Goal: Find specific page/section: Find specific page/section

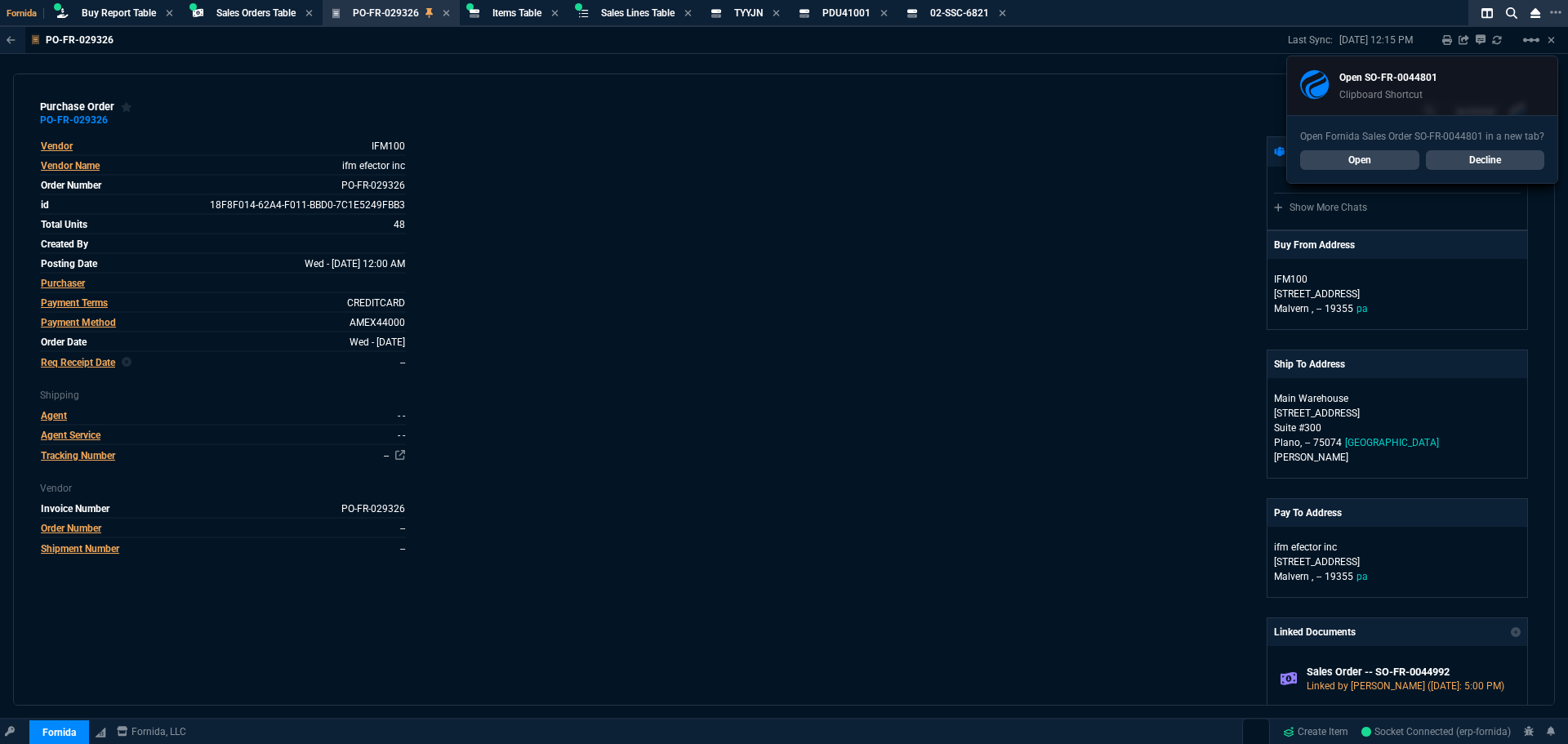
select select "9: OCAM"
click at [1371, 157] on link "Open" at bounding box center [1359, 160] width 119 height 19
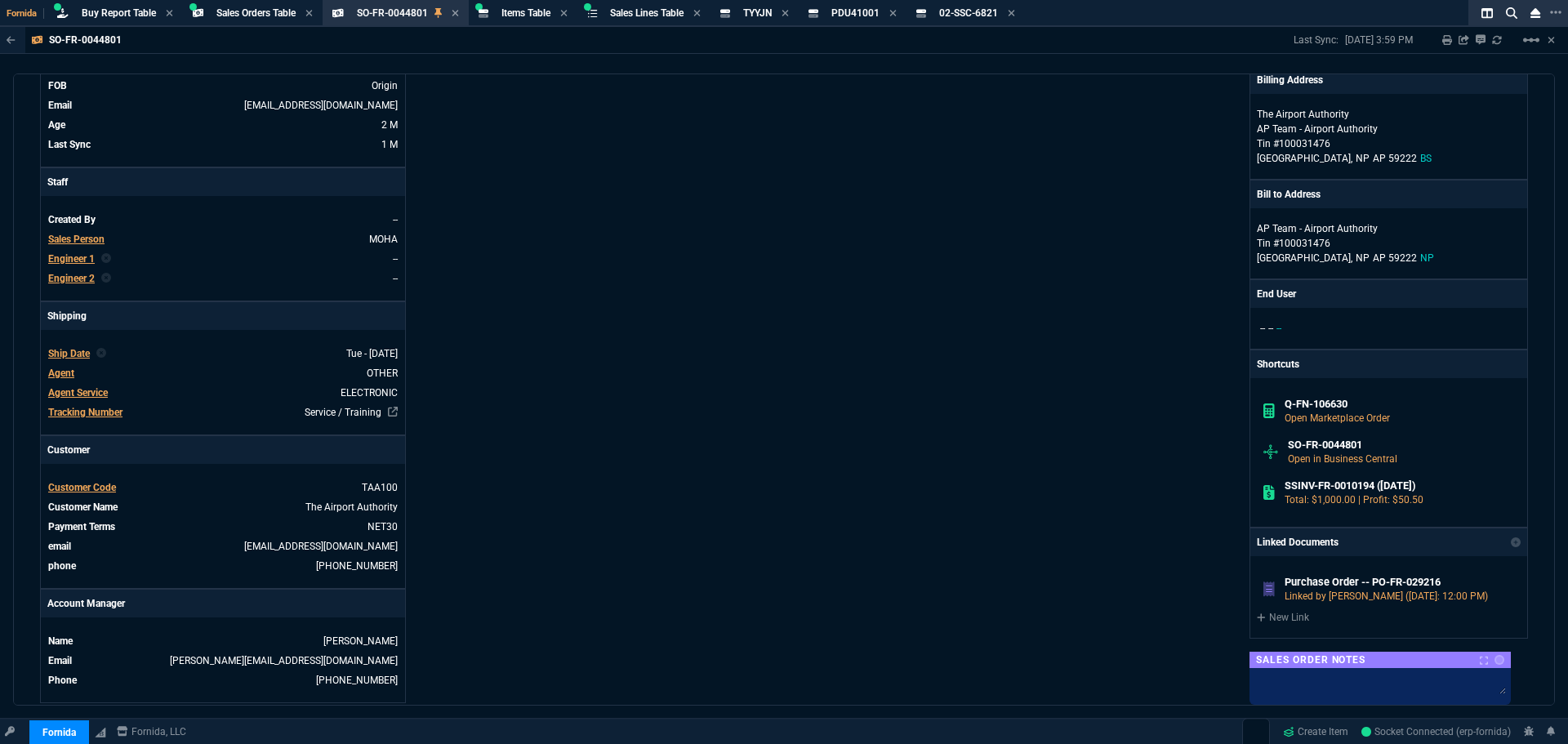
scroll to position [272, 0]
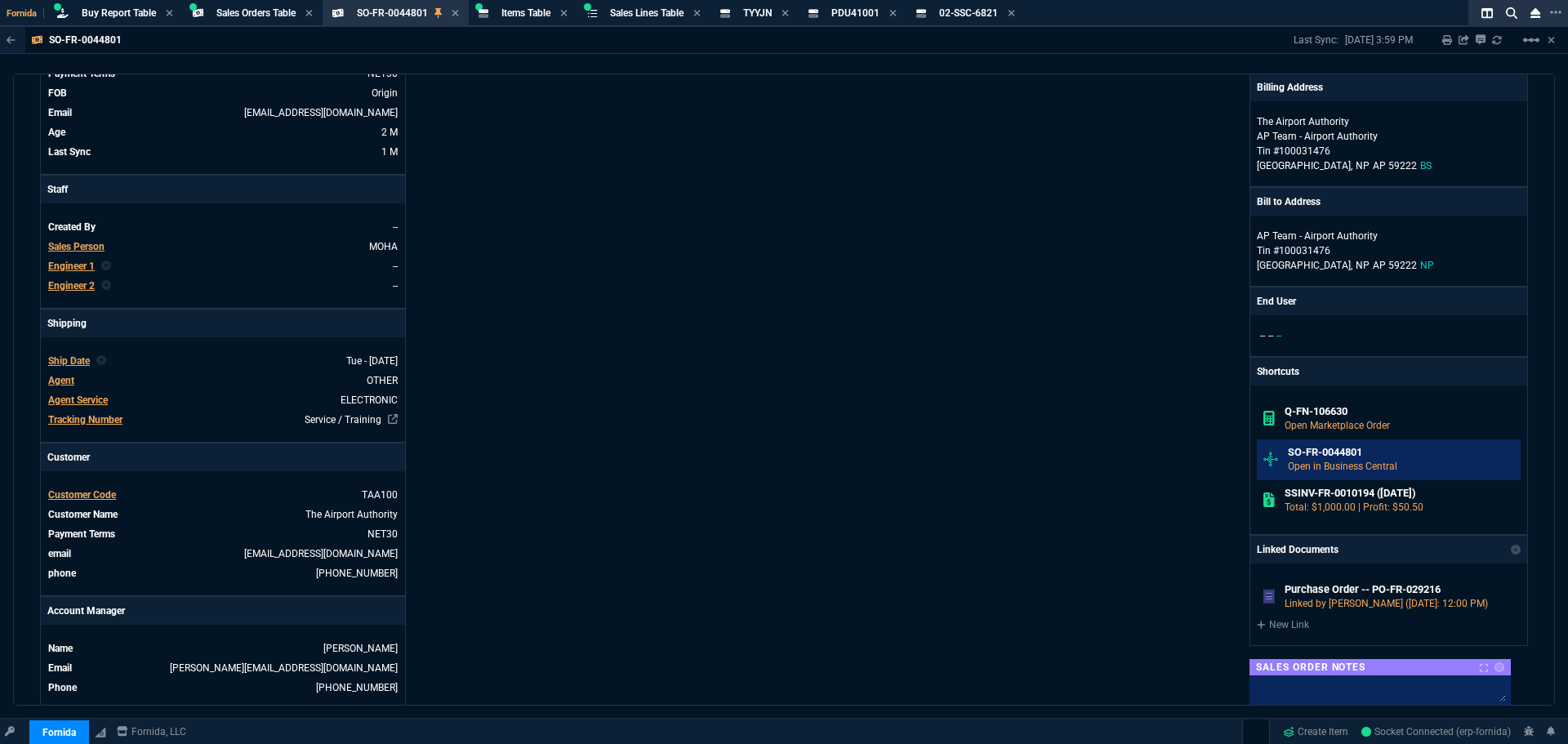
click at [1327, 442] on link "SO-FR-0044801 Open in Business Central" at bounding box center [1388, 460] width 264 height 41
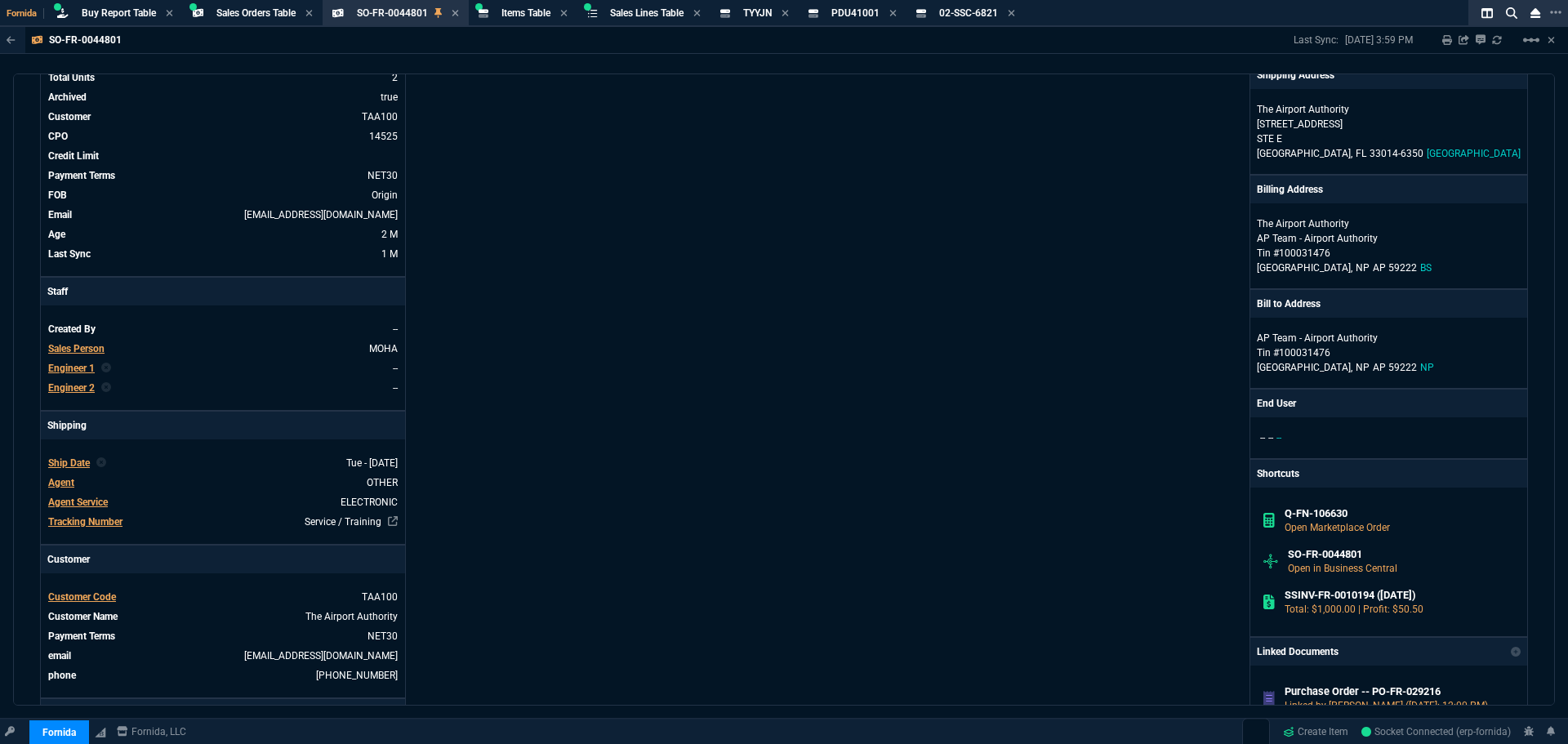
scroll to position [0, 0]
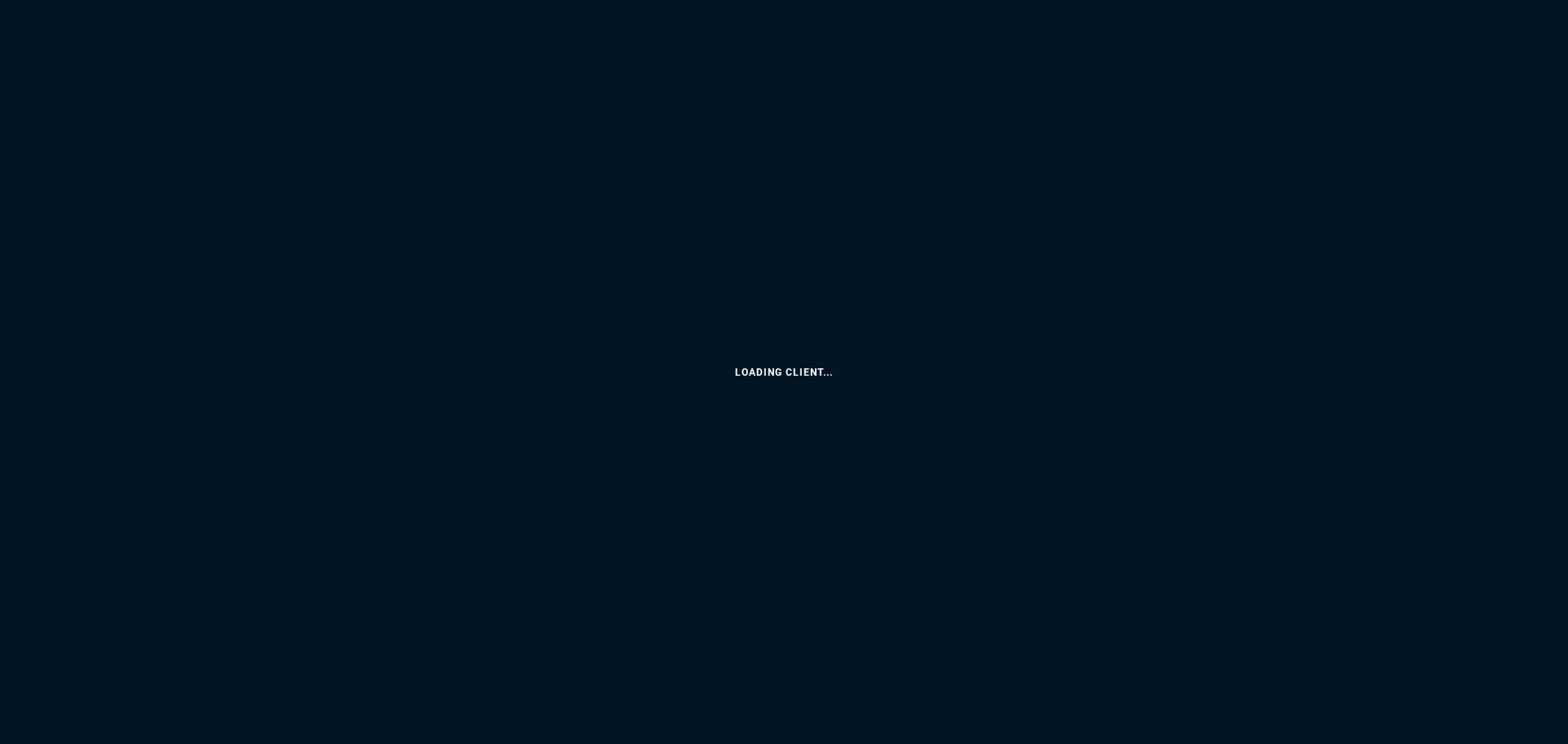
select select "9: OCAM"
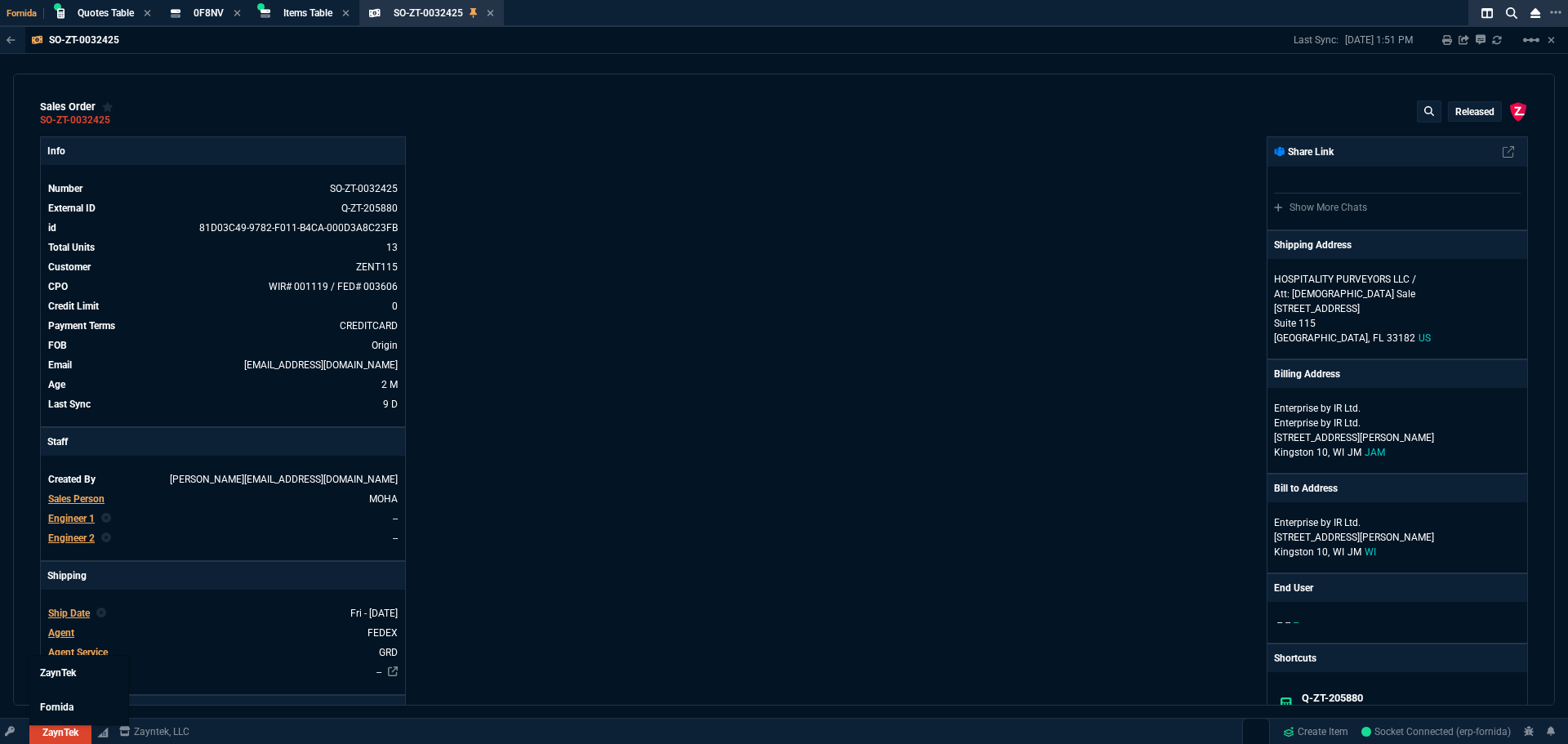
click at [70, 731] on link "ZaynTek" at bounding box center [60, 733] width 62 height 25
click at [62, 704] on span "Fornida" at bounding box center [56, 707] width 33 height 11
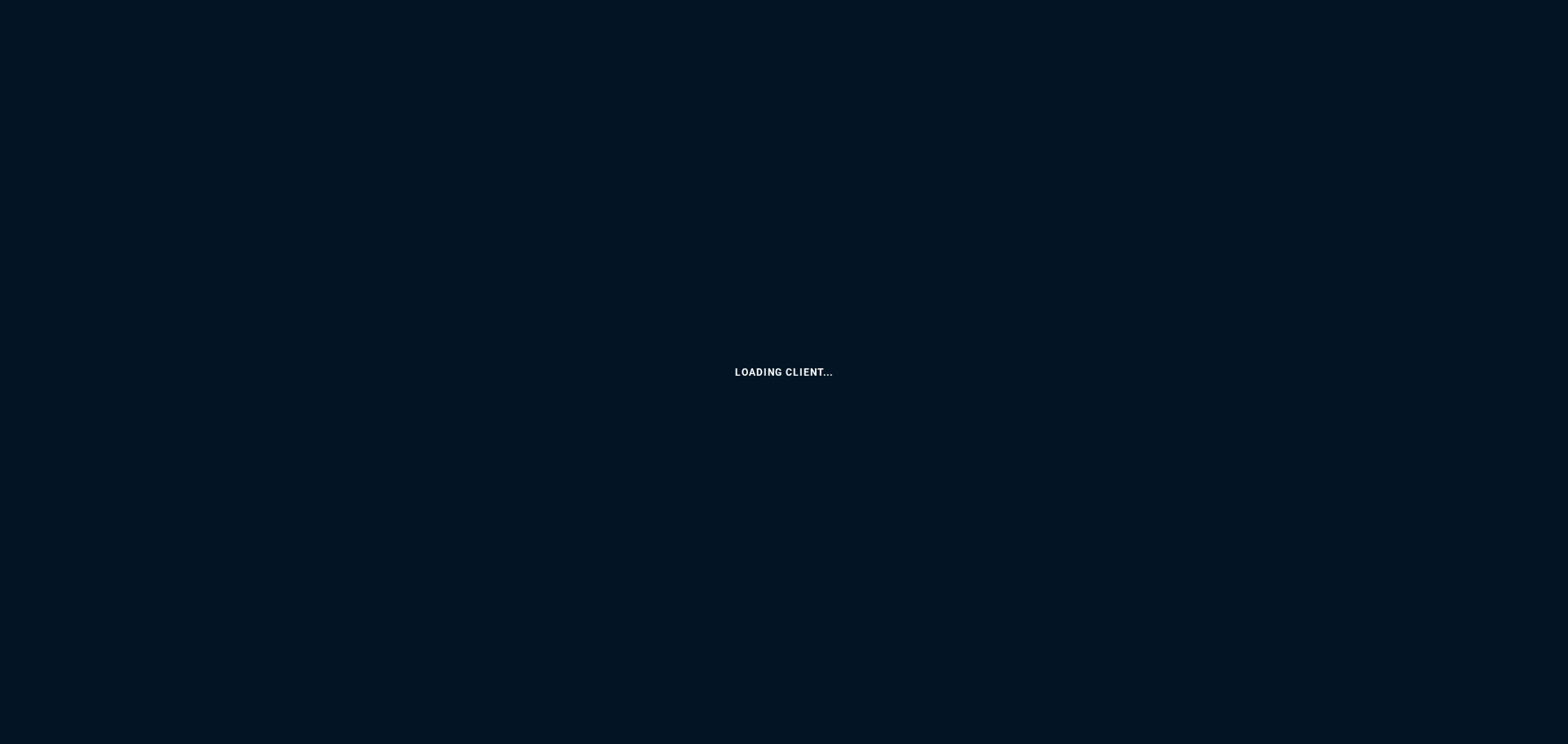
select select "9: OCAM"
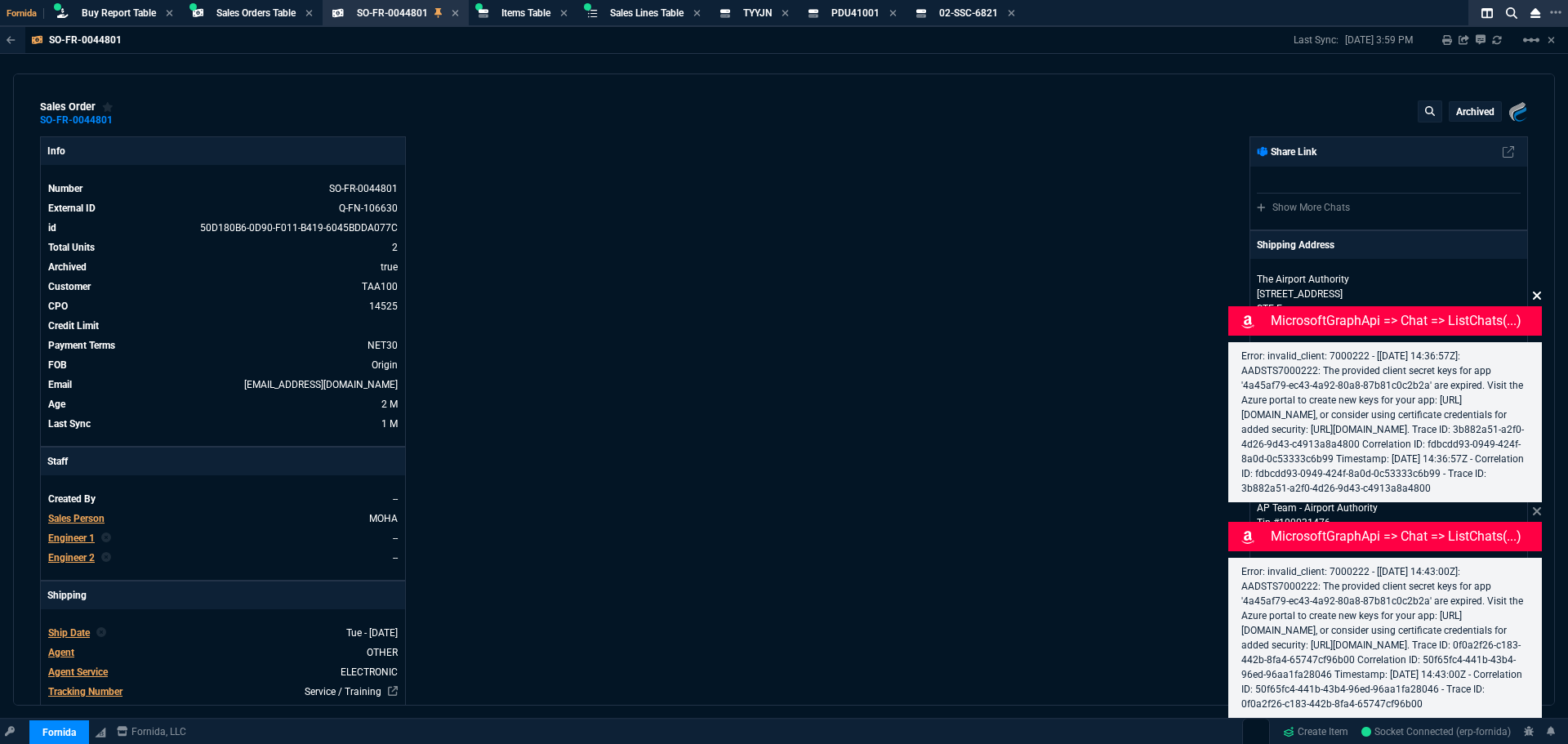
click at [1535, 289] on icon at bounding box center [1537, 295] width 10 height 13
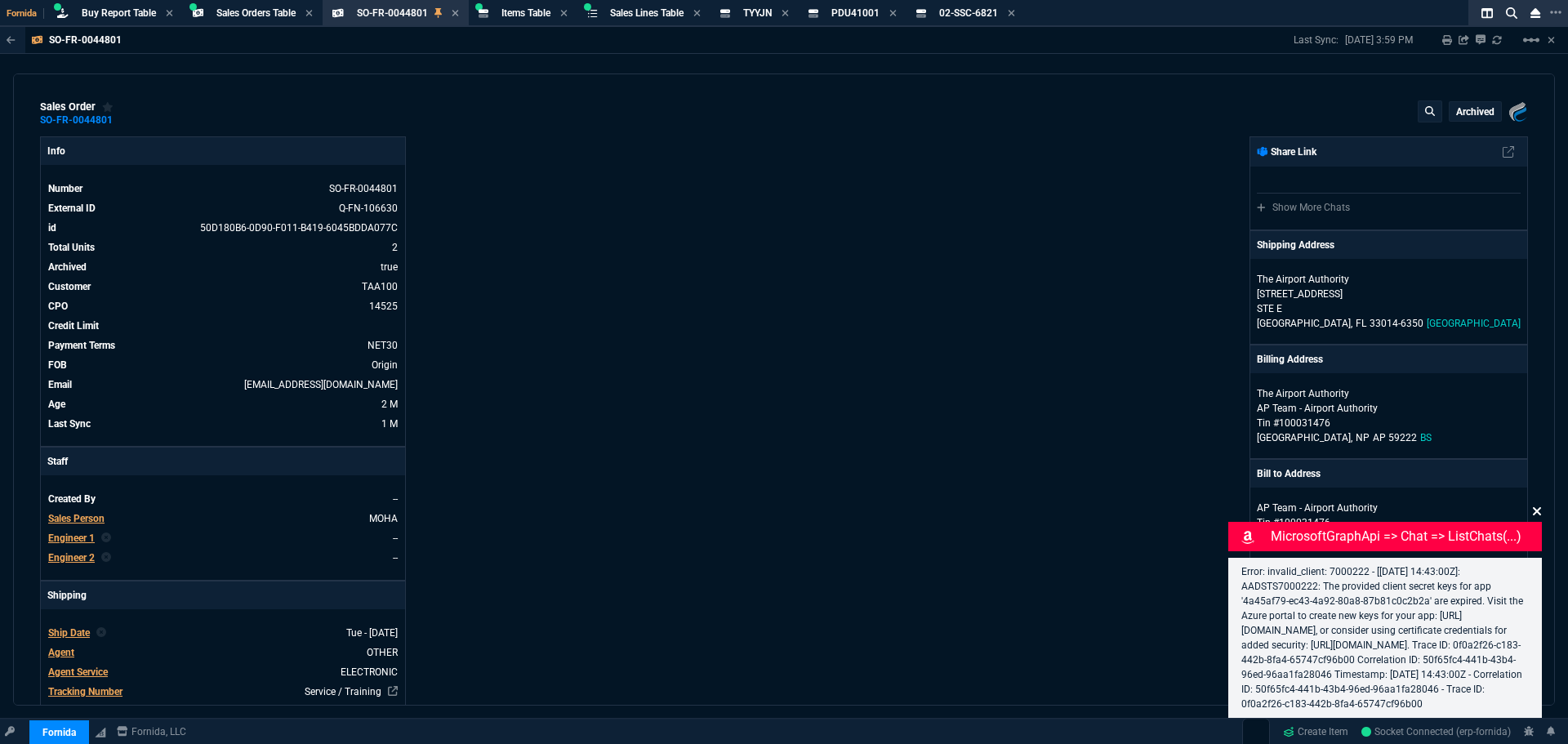
click at [1535, 505] on icon at bounding box center [1537, 511] width 10 height 13
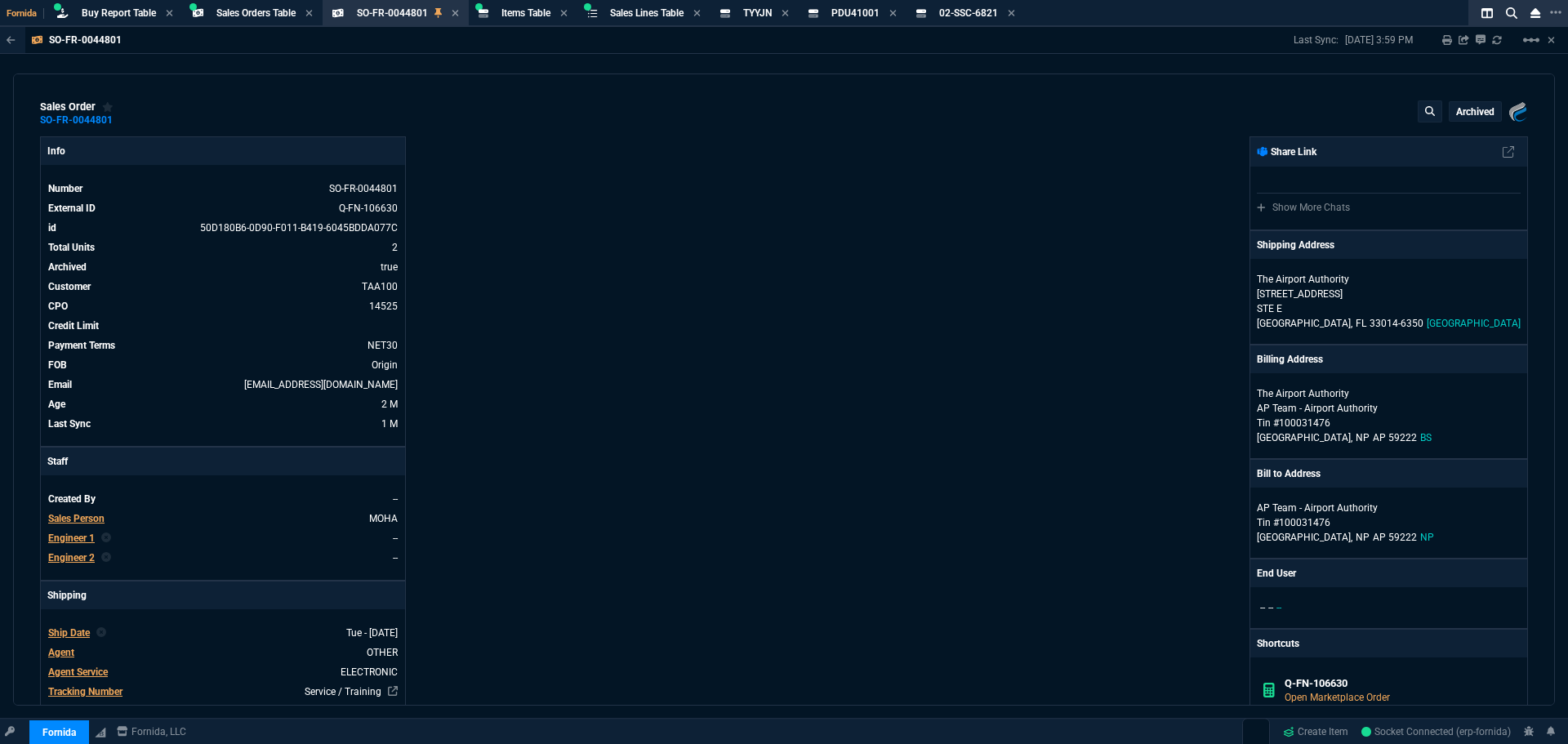
click at [1118, 463] on div "Fornida, LLC 2609 Technology Dr Suite 300 Plano, TX 75074 Share Link Show More …" at bounding box center [1156, 644] width 744 height 1014
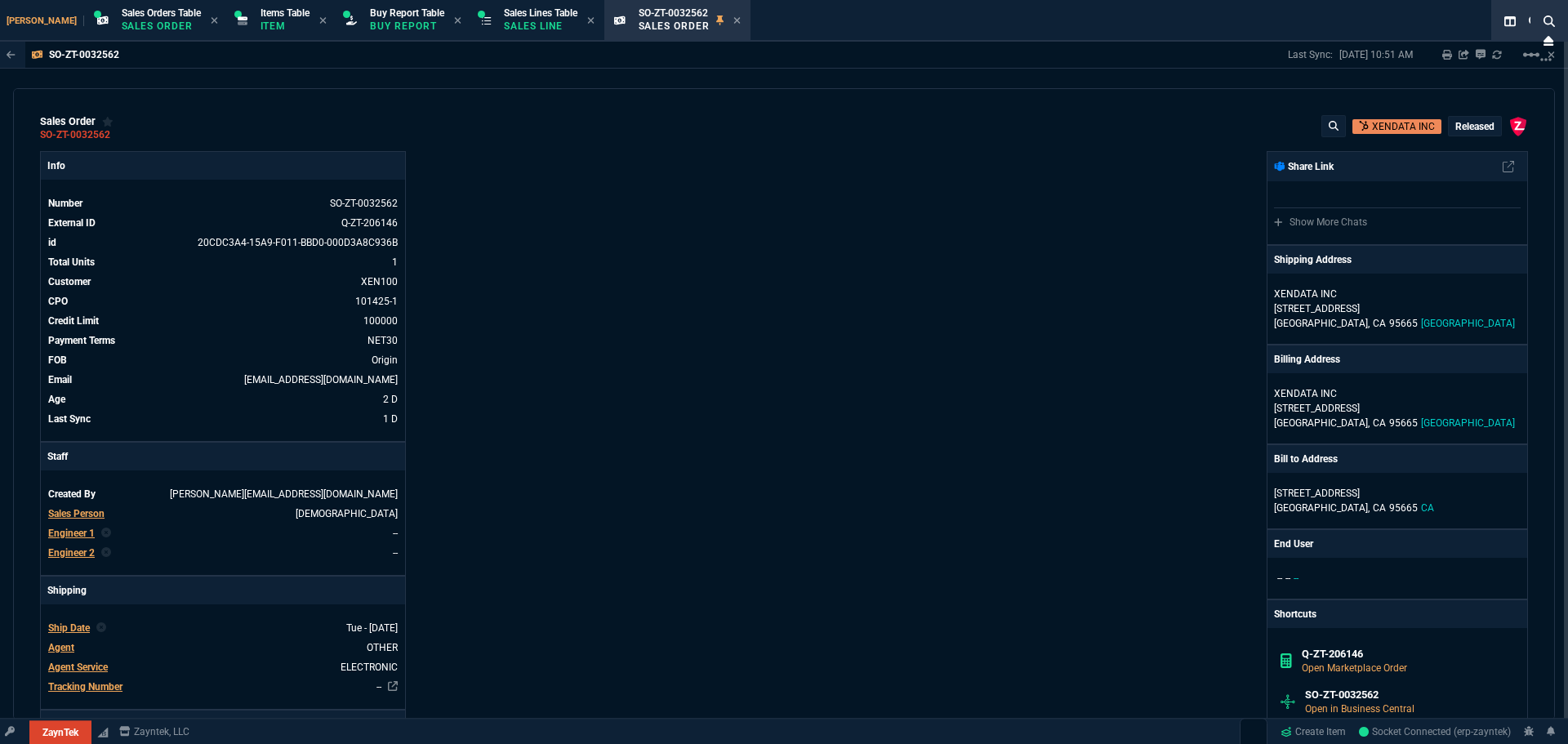
select select "9: OCAM"
